Goal: Task Accomplishment & Management: Use online tool/utility

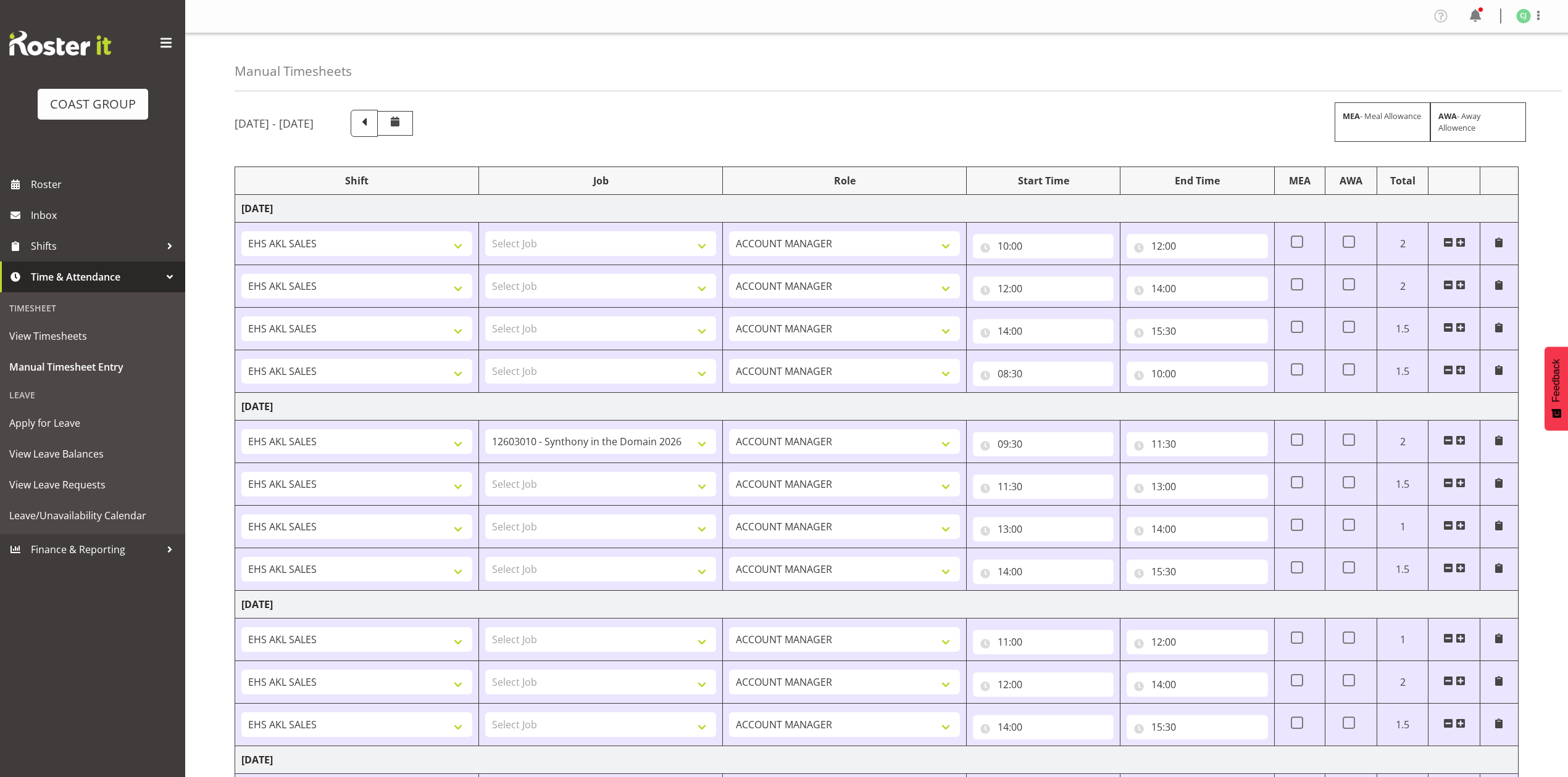
select select "9906"
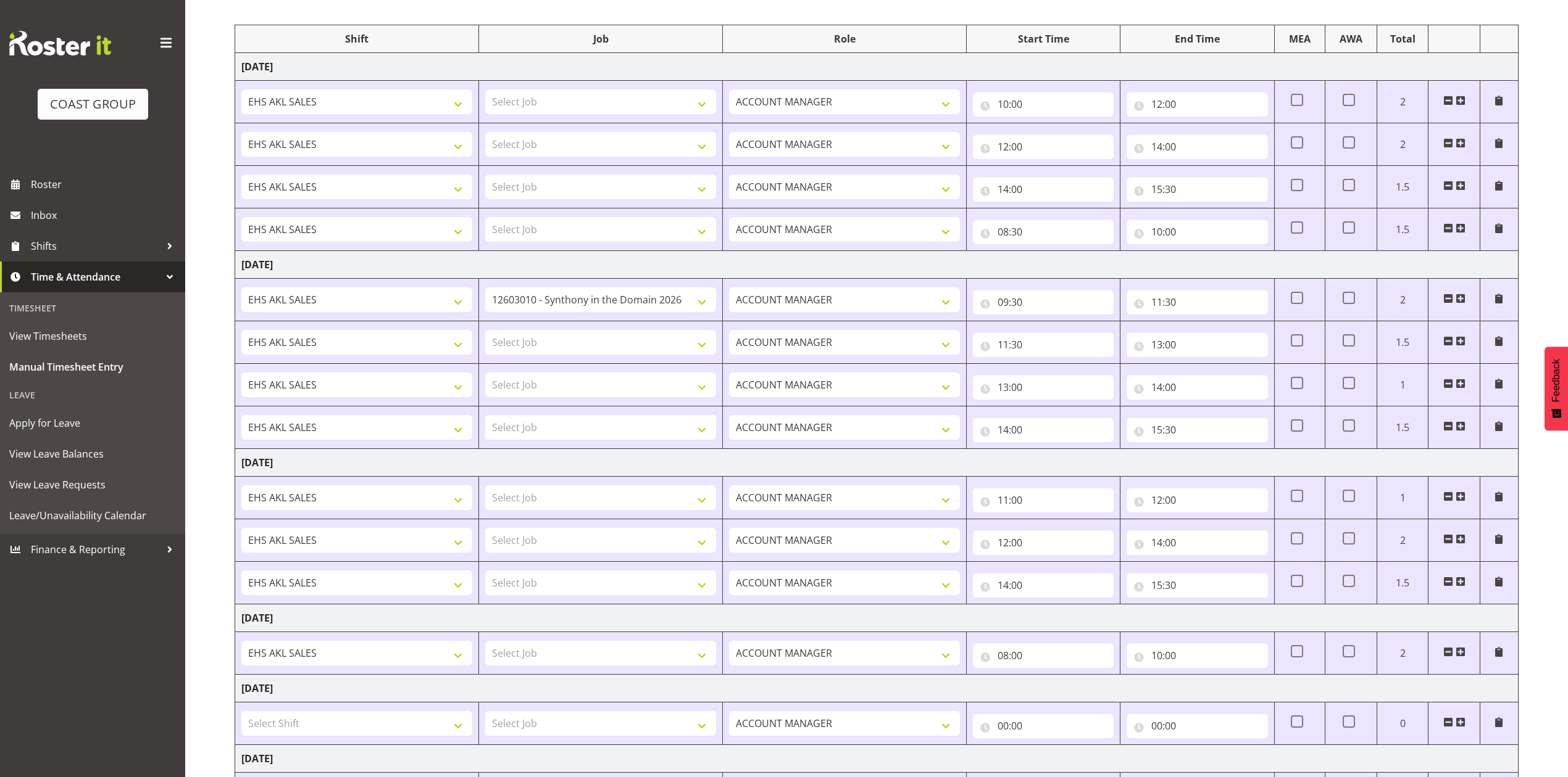
scroll to position [164, 0]
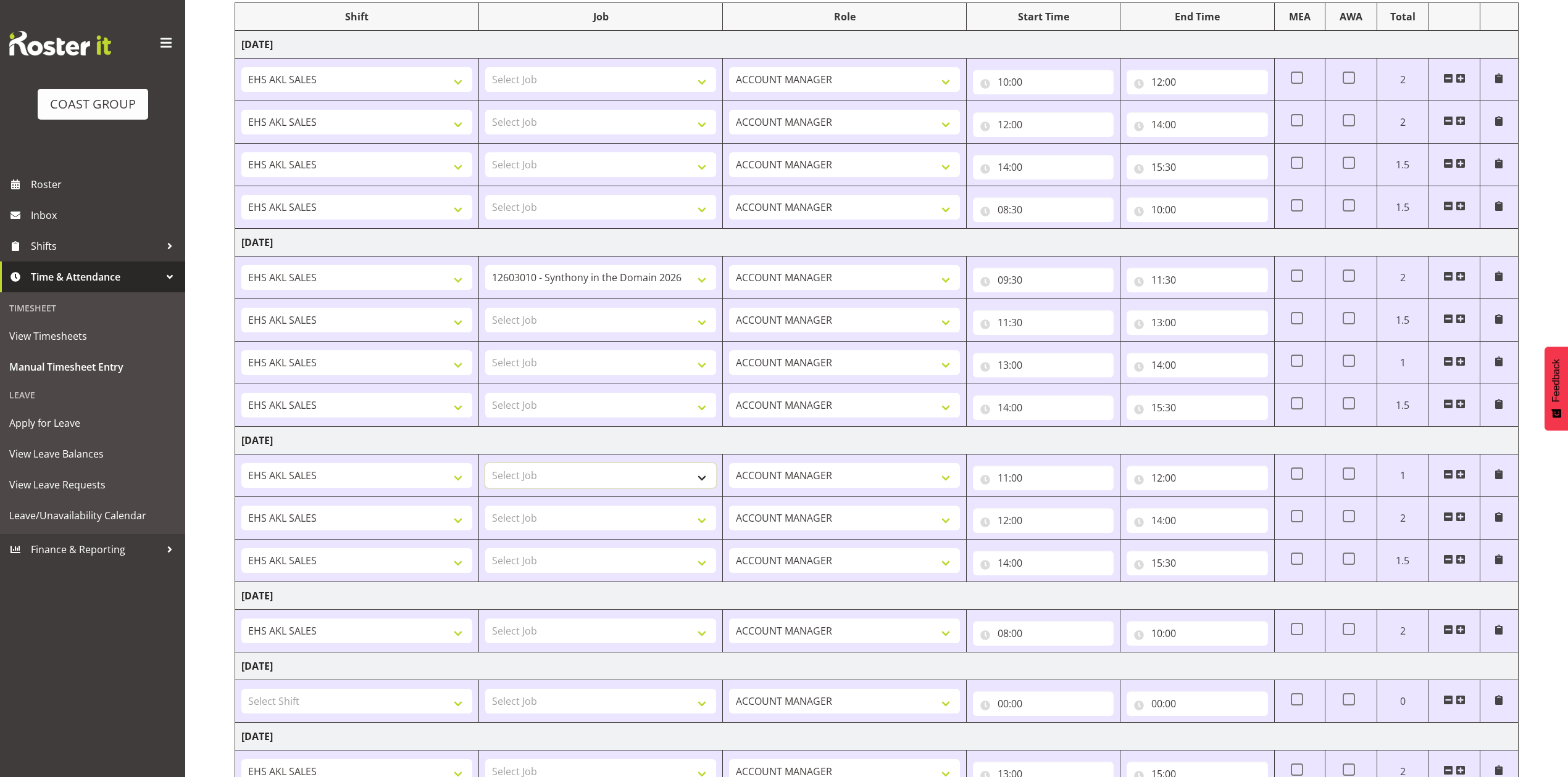
click at [600, 484] on select "Select Job 1 Carlton Events 1 [PERSON_NAME][GEOGRAPHIC_DATA] 1 [PERSON_NAME][GE…" at bounding box center [601, 476] width 231 height 25
select select "9993"
click at [485, 467] on select "Select Job 1 Carlton Events 1 [PERSON_NAME][GEOGRAPHIC_DATA] 1 [PERSON_NAME][GE…" at bounding box center [601, 476] width 231 height 25
click at [1003, 482] on input "11:00" at bounding box center [1043, 478] width 141 height 25
click at [1056, 518] on select "00 01 02 03 04 05 06 07 08 09 10 11 12 13 14 15 16 17 18 19 20 21 22 23" at bounding box center [1057, 510] width 28 height 25
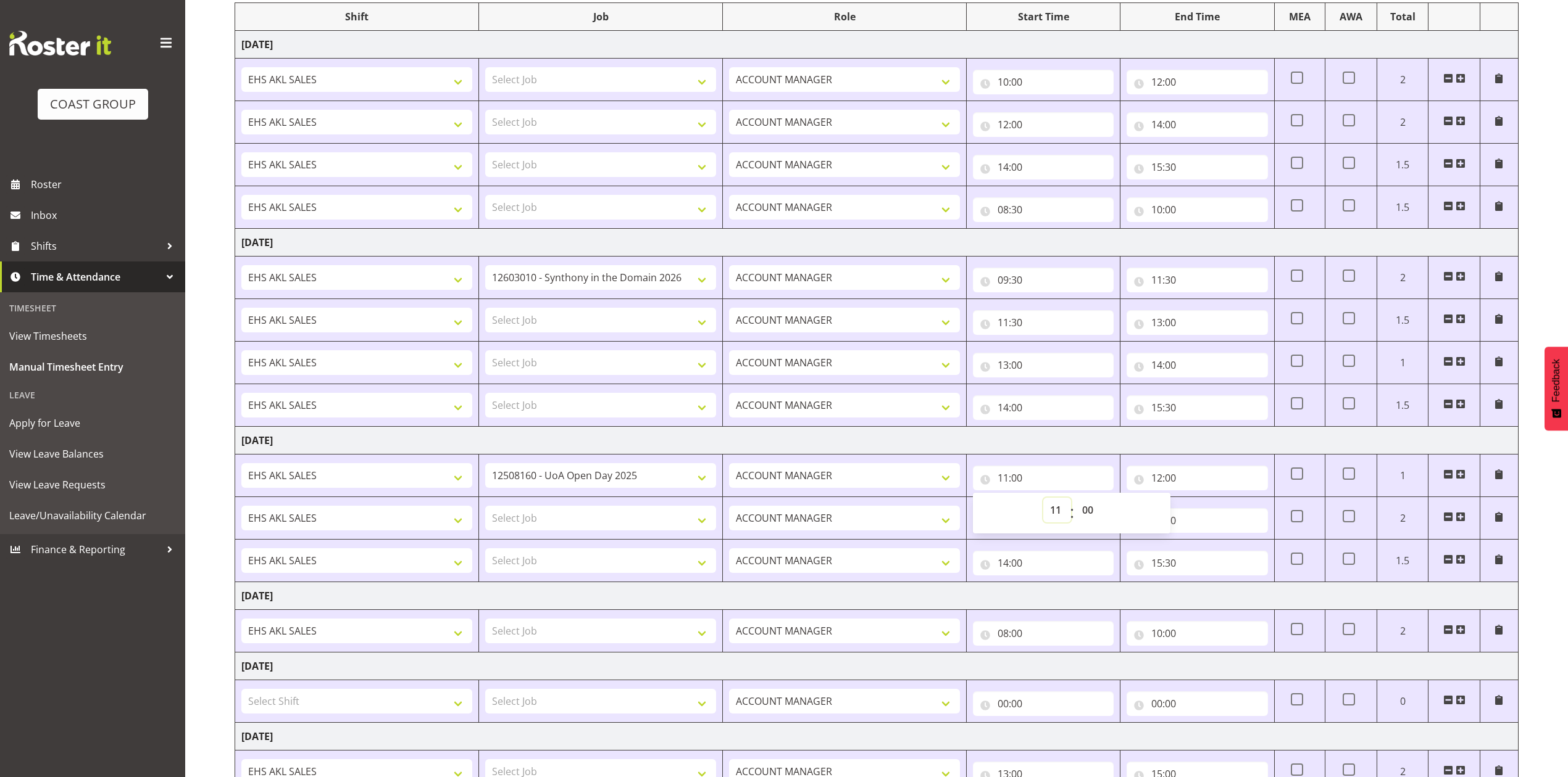
select select "9"
click at [1043, 501] on select "00 01 02 03 04 05 06 07 08 09 10 11 12 13 14 15 16 17 18 19 20 21 22 23" at bounding box center [1057, 510] width 28 height 25
type input "09:00"
click at [942, 457] on td "ACCOUNT MANAGER Account Manager" at bounding box center [844, 475] width 243 height 42
click at [1006, 284] on input "09:30" at bounding box center [1043, 280] width 141 height 25
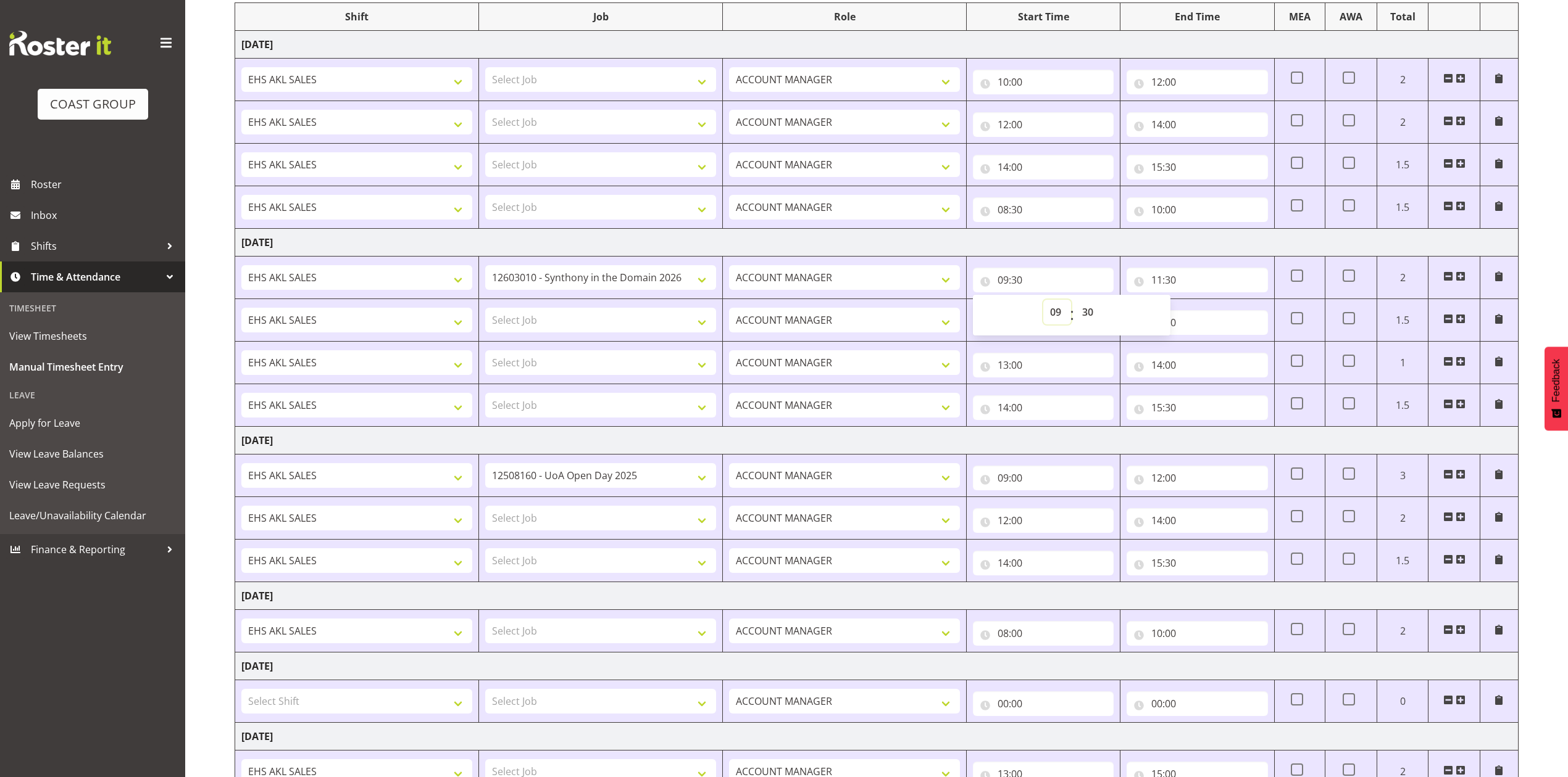
click at [1057, 316] on select "00 01 02 03 04 05 06 07 08 09 10 11 12 13 14 15 16 17 18 19 20 21 22 23" at bounding box center [1057, 312] width 28 height 25
select select "8"
click at [1043, 302] on select "00 01 02 03 04 05 06 07 08 09 10 11 12 13 14 15 16 17 18 19 20 21 22 23" at bounding box center [1057, 312] width 28 height 25
type input "08:30"
click at [954, 438] on td "[DATE]" at bounding box center [876, 440] width 1283 height 28
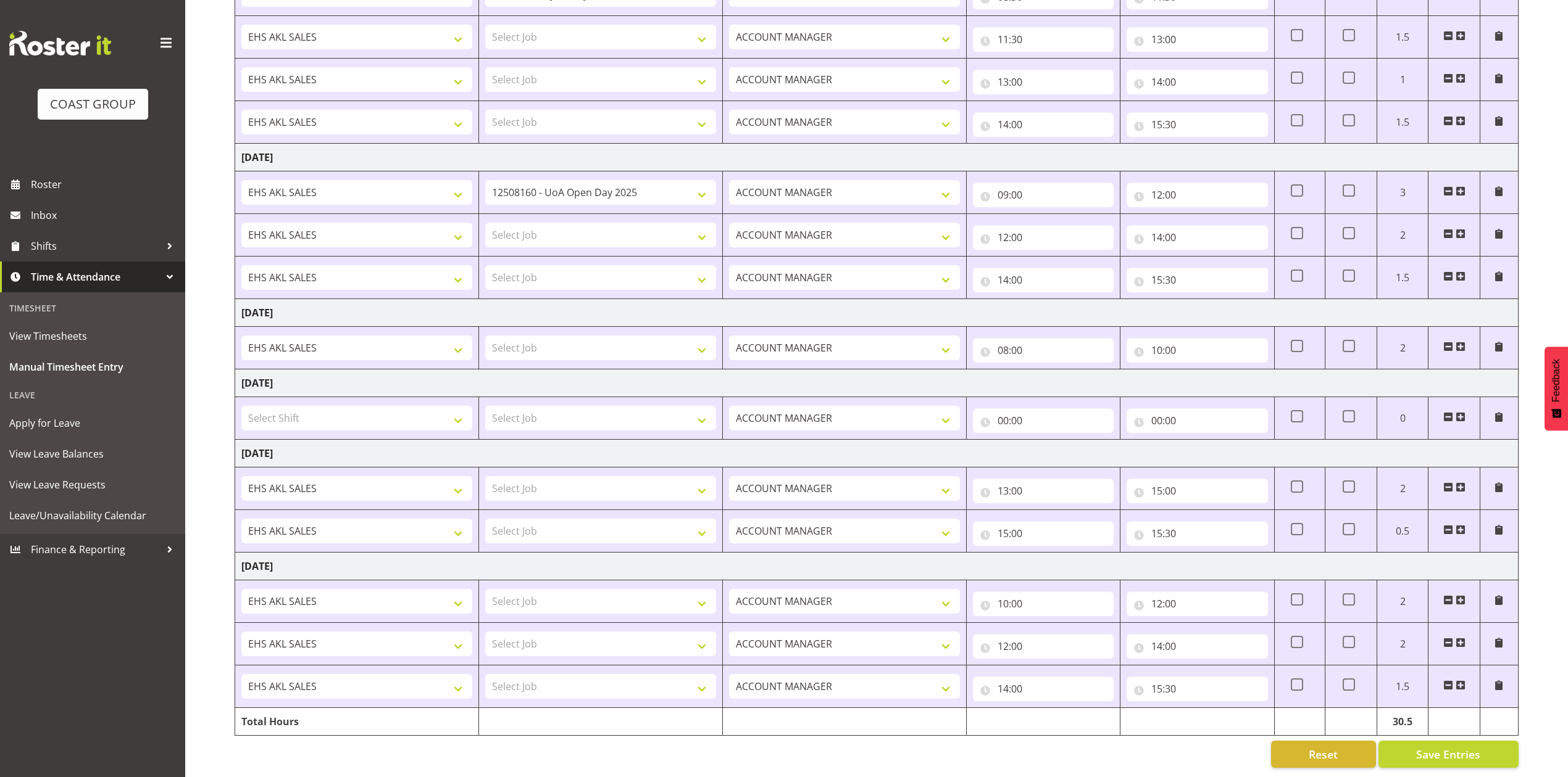
scroll to position [383, 0]
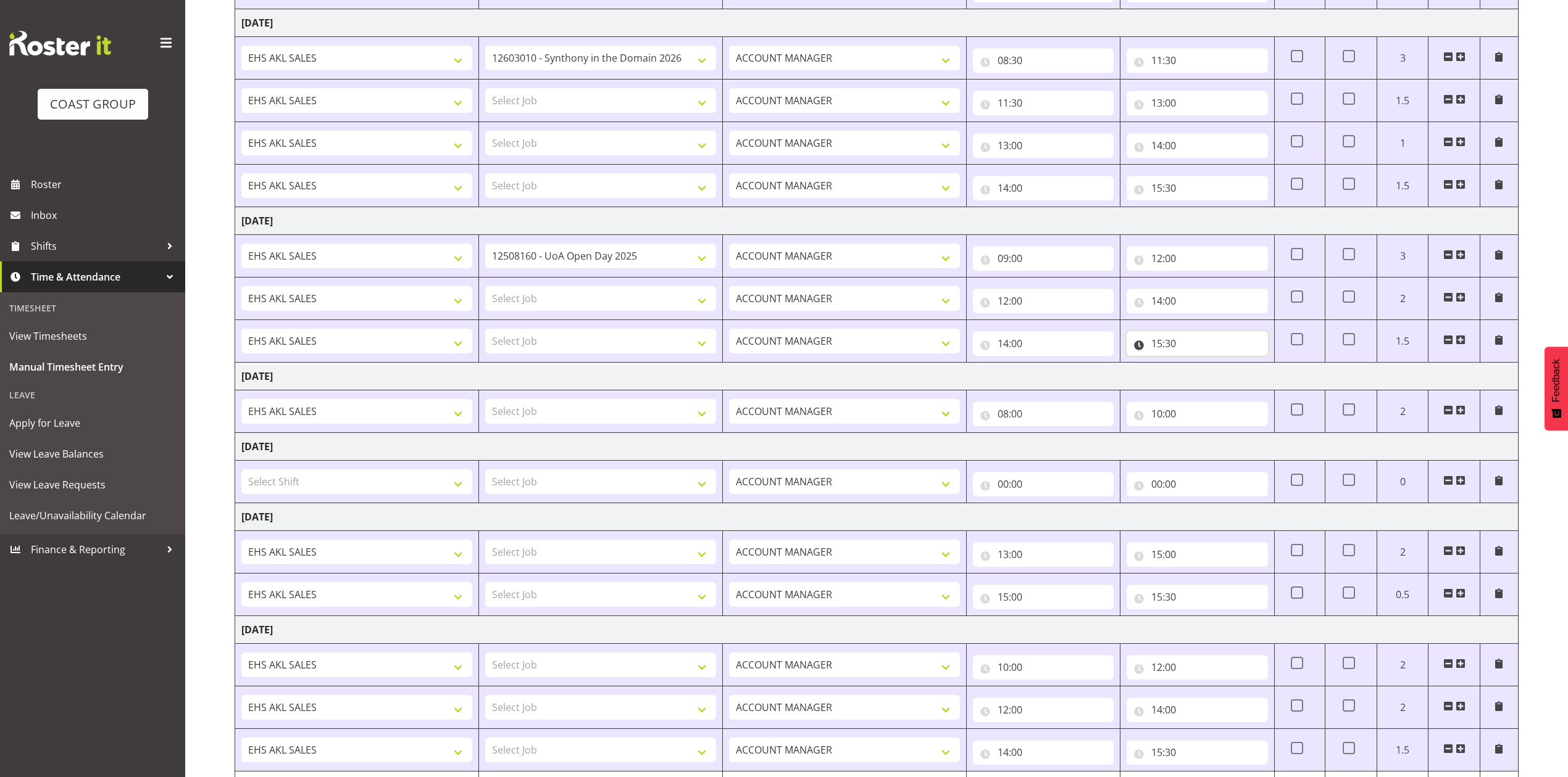
click at [1163, 348] on input "15:30" at bounding box center [1197, 343] width 141 height 25
click at [1203, 380] on select "00 01 02 03 04 05 06 07 08 09 10 11 12 13 14 15 16 17 18 19 20 21 22 23" at bounding box center [1210, 376] width 28 height 25
select select "14"
click at [1197, 367] on select "00 01 02 03 04 05 06 07 08 09 10 11 12 13 14 15 16 17 18 19 20 21 22 23" at bounding box center [1210, 376] width 28 height 25
type input "14:30"
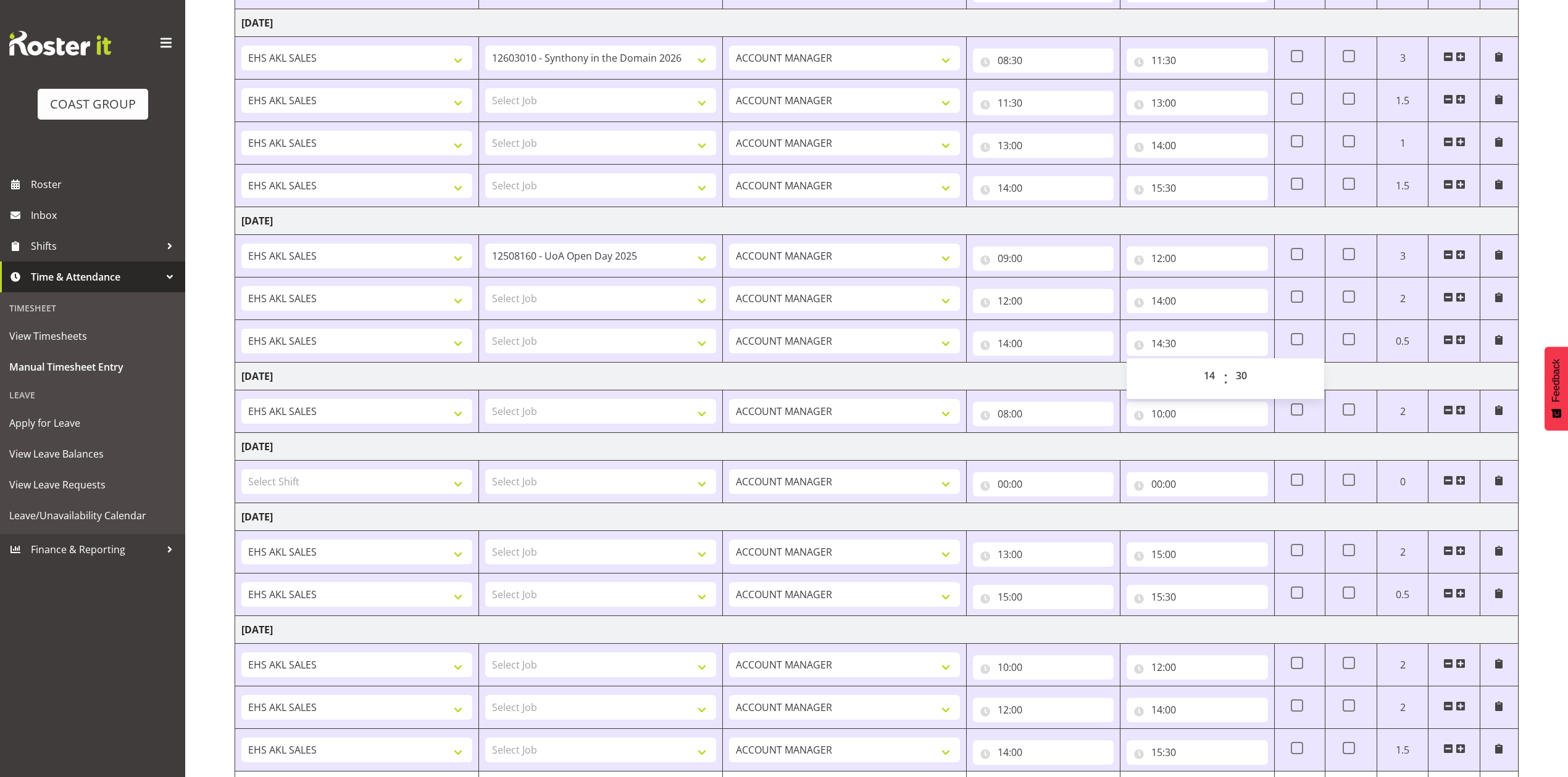
click at [1093, 377] on td "[DATE]" at bounding box center [876, 377] width 1283 height 28
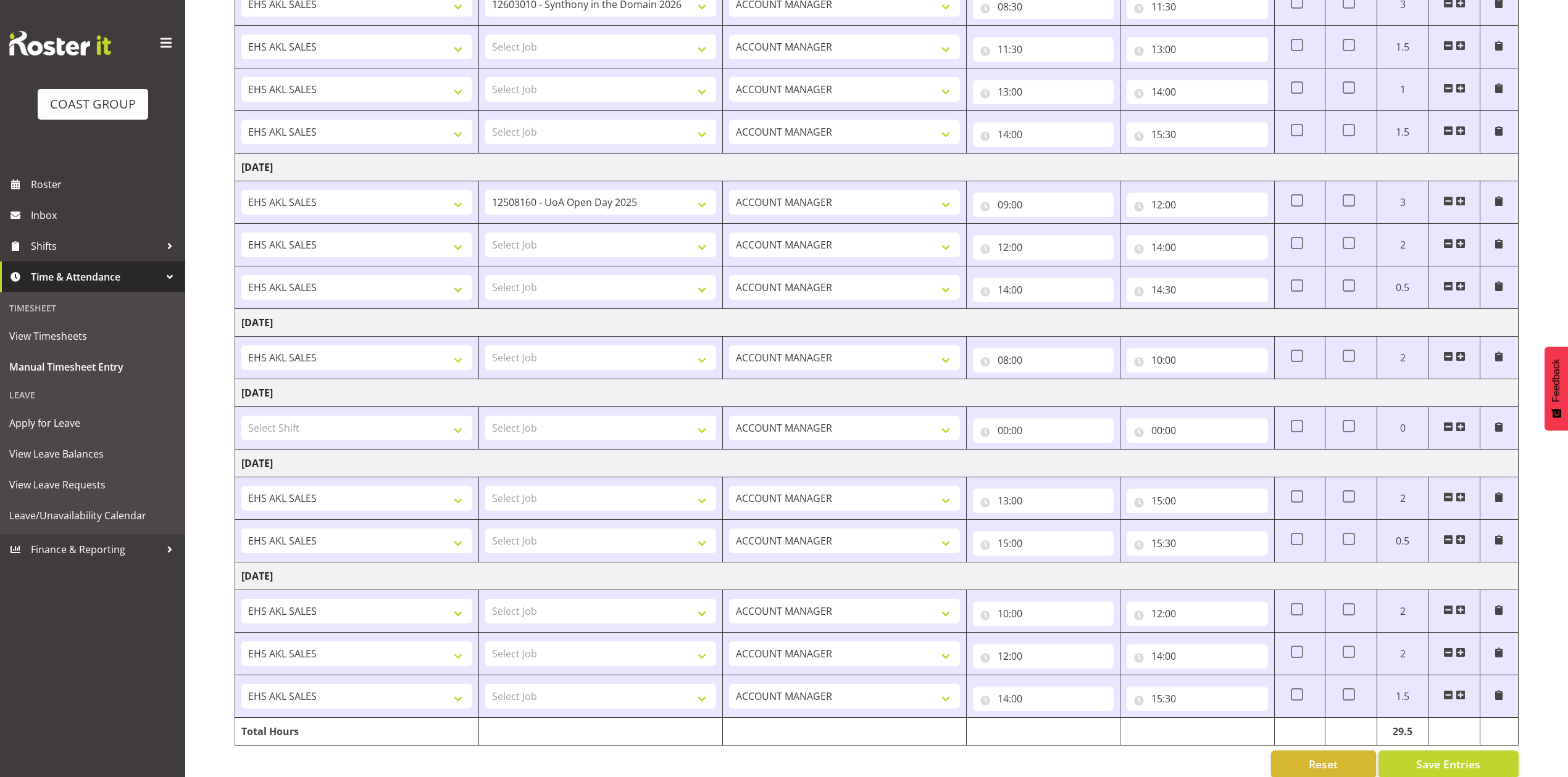
scroll to position [467, 0]
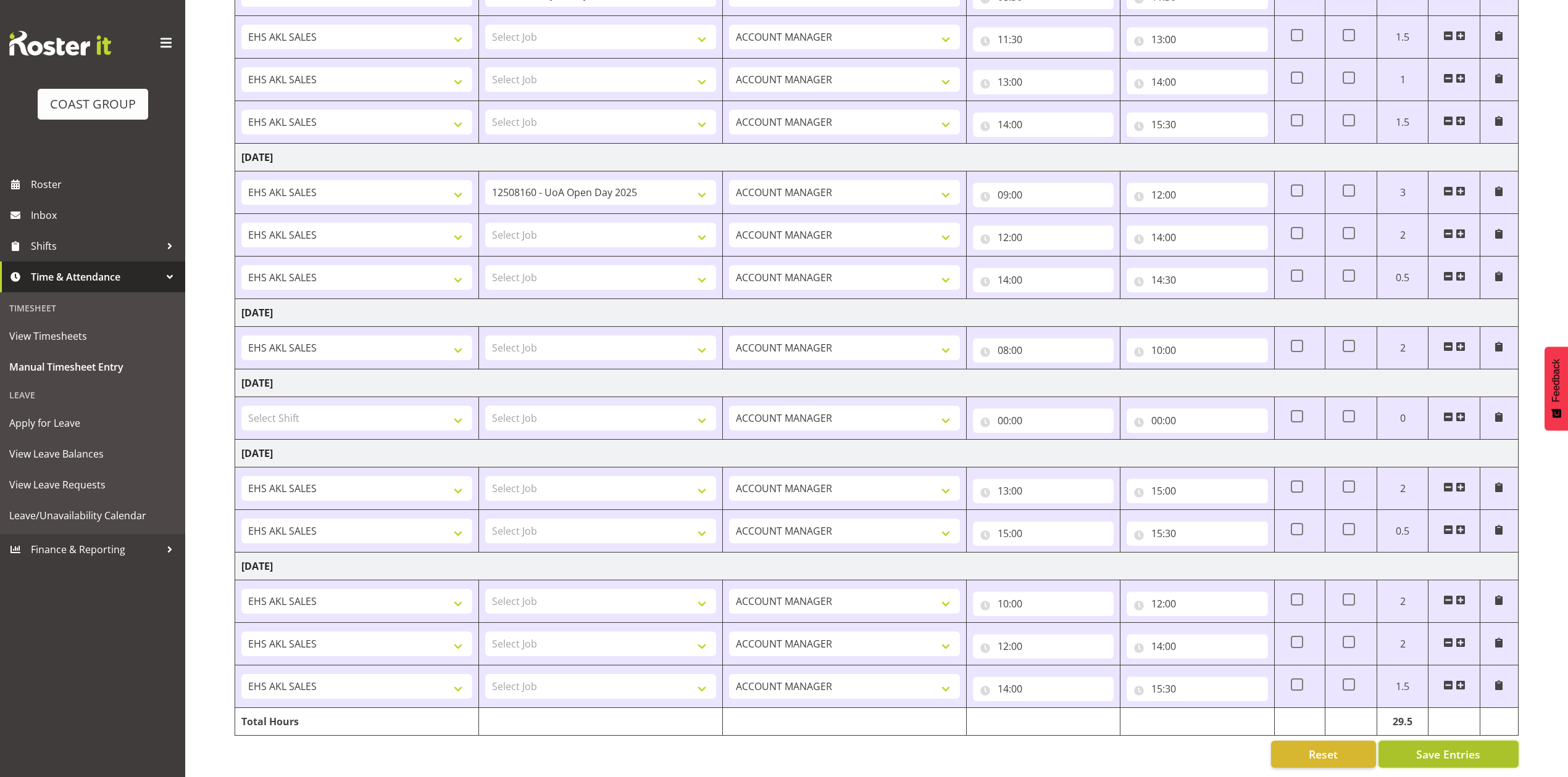
click at [1450, 746] on span "Save Entries" at bounding box center [1448, 754] width 64 height 16
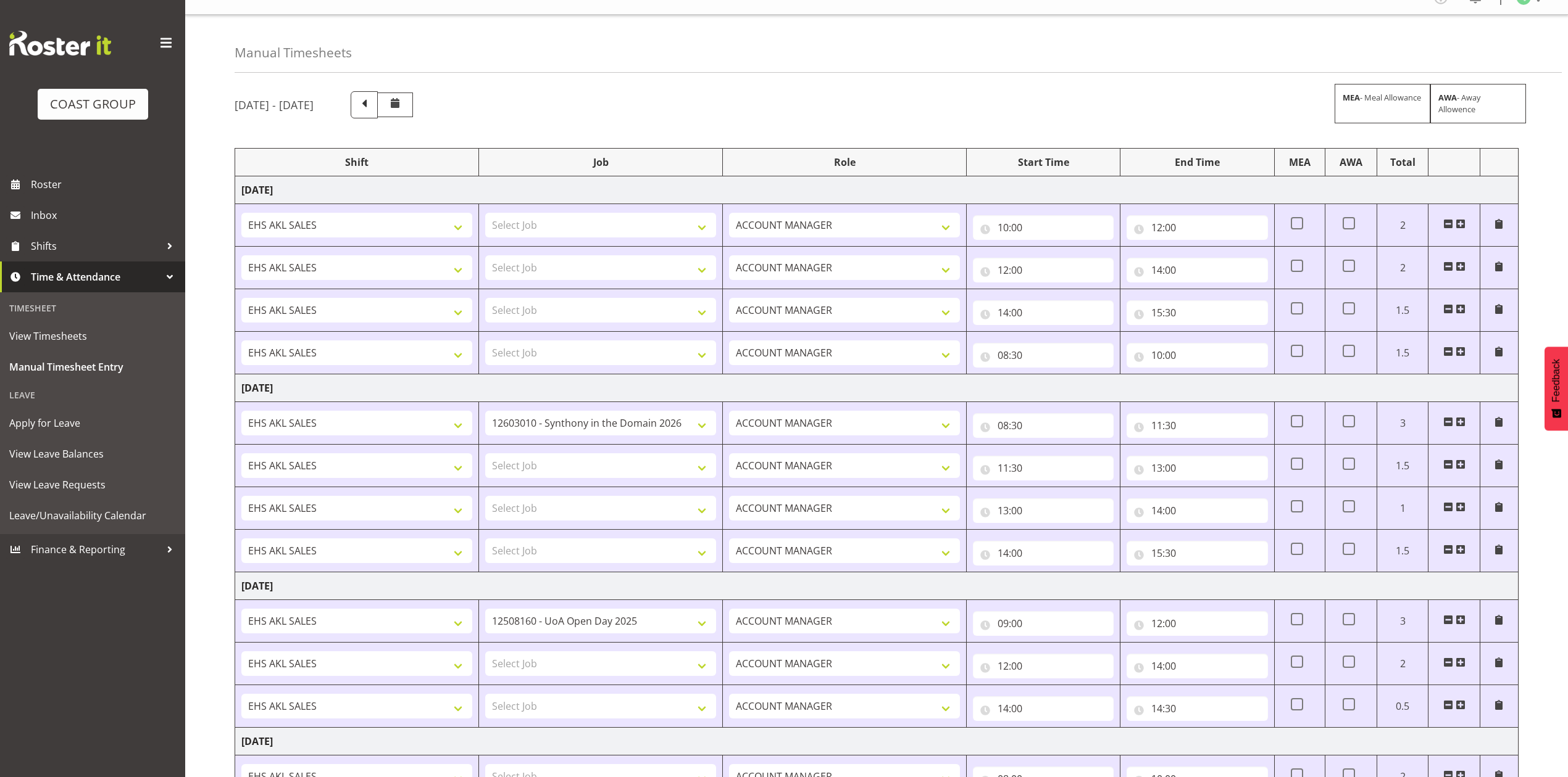
scroll to position [0, 0]
